Goal: Transaction & Acquisition: Book appointment/travel/reservation

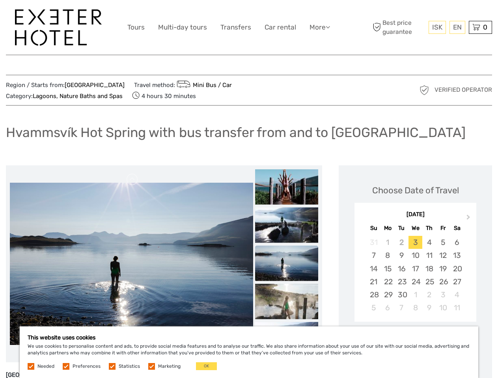
click at [319, 27] on link "More" at bounding box center [319, 27] width 20 height 11
click at [328, 27] on icon at bounding box center [327, 27] width 4 height 7
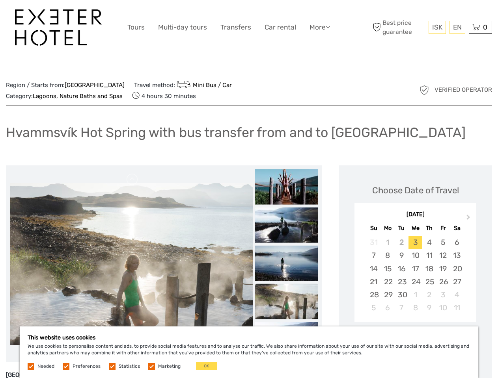
click at [437, 27] on span "ISK" at bounding box center [437, 27] width 10 height 8
click at [457, 27] on div "EN English Español Deutsch" at bounding box center [457, 27] width 16 height 13
click at [480, 27] on div "0 Items Total 0 ISK Checkout The shopping cart is empty." at bounding box center [480, 27] width 23 height 13
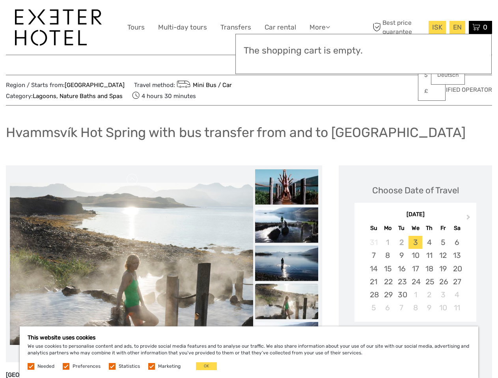
click at [138, 264] on img at bounding box center [131, 264] width 243 height 162
click at [139, 180] on link at bounding box center [132, 179] width 13 height 13
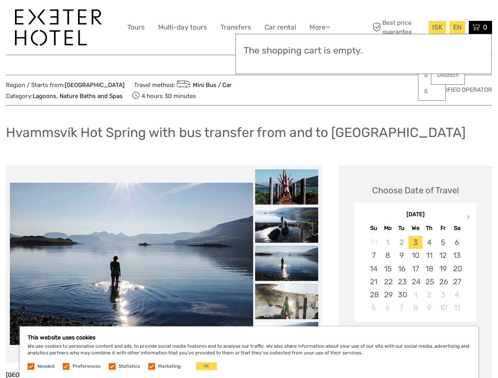
click at [300, 73] on div "Items Total 0 ISK Checkout The shopping cart is empty." at bounding box center [363, 54] width 256 height 40
